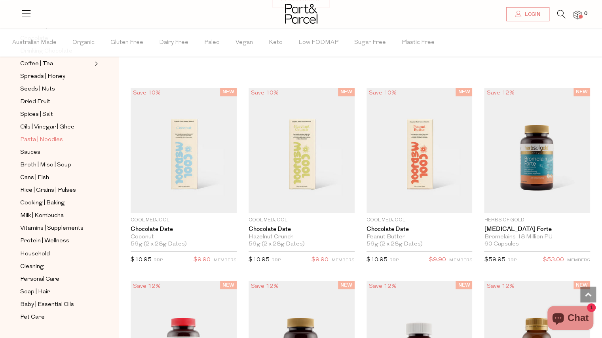
scroll to position [188, 0]
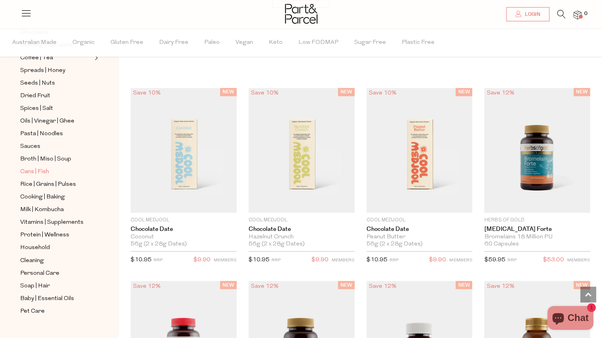
click at [46, 167] on span "Cans | Fish" at bounding box center [34, 171] width 29 height 9
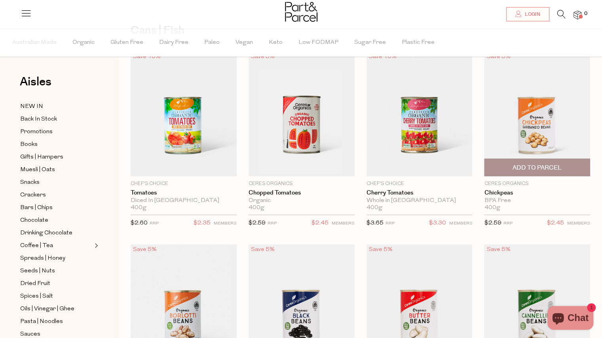
scroll to position [52, 0]
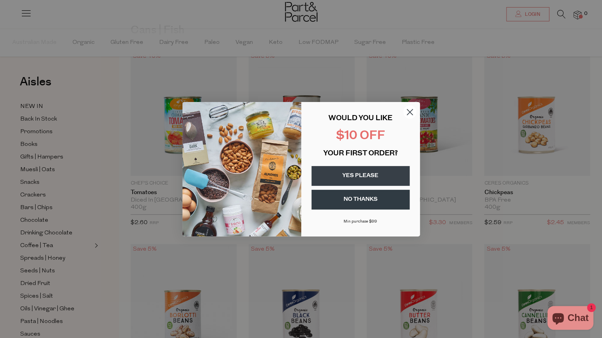
click at [409, 111] on circle "Close dialog" at bounding box center [409, 111] width 13 height 13
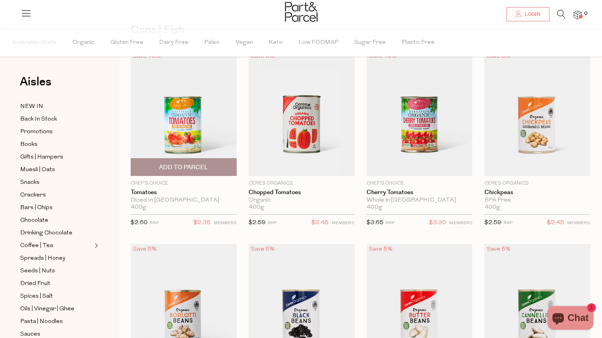
click at [182, 133] on img at bounding box center [184, 113] width 106 height 125
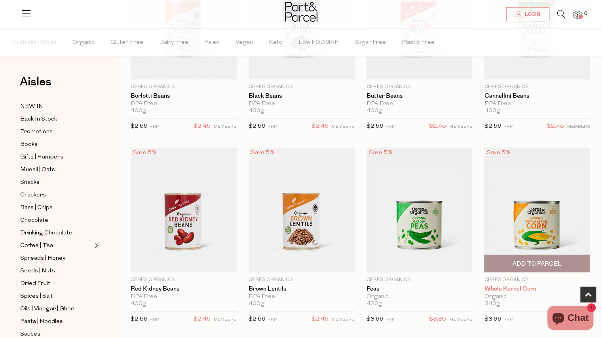
scroll to position [366, 0]
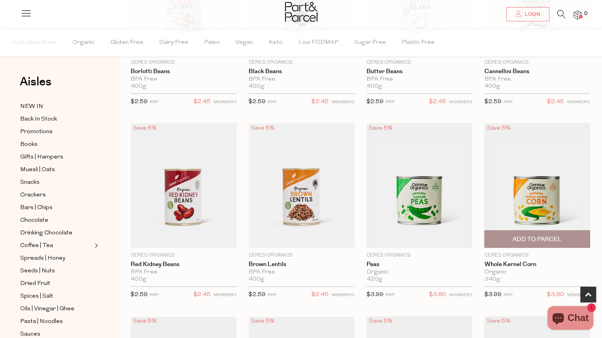
click at [534, 195] on img at bounding box center [537, 185] width 106 height 125
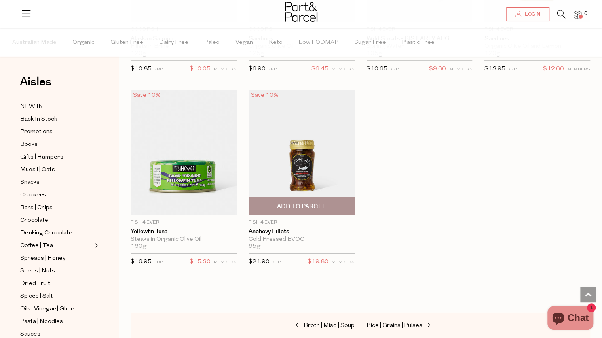
scroll to position [1172, 0]
